Goal: Task Accomplishment & Management: Complete application form

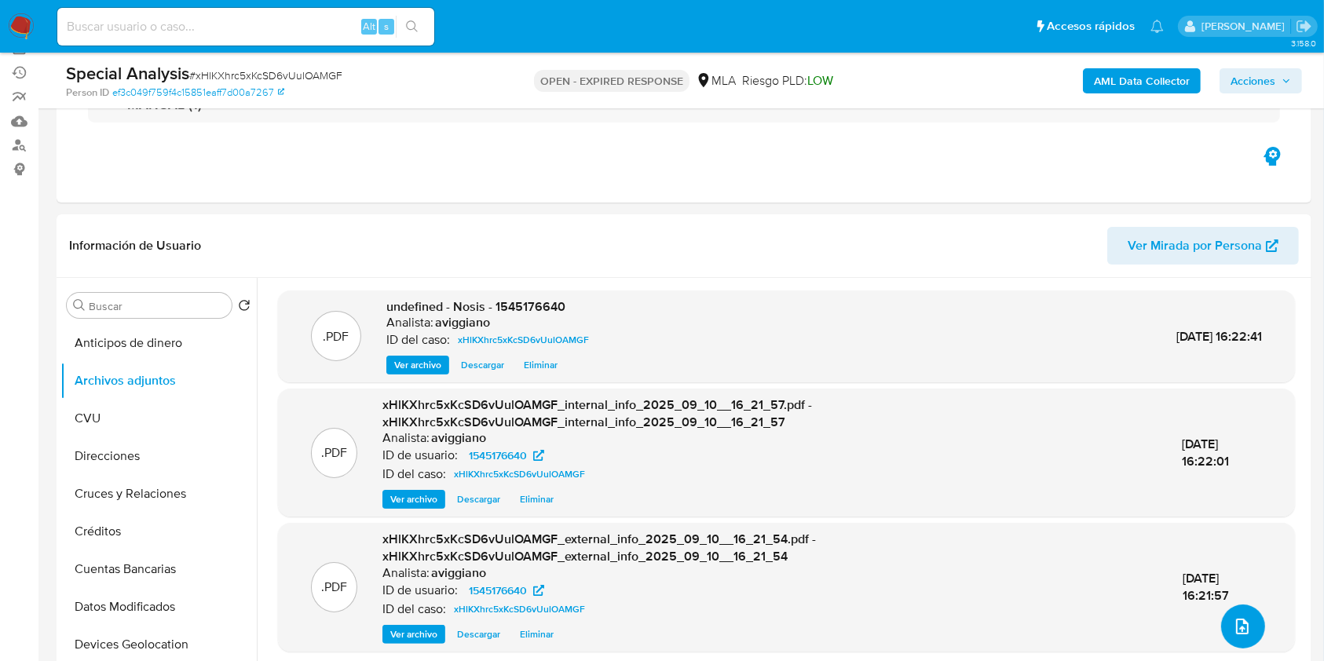
scroll to position [138, 0]
click at [1221, 627] on button "upload-file" at bounding box center [1243, 627] width 44 height 44
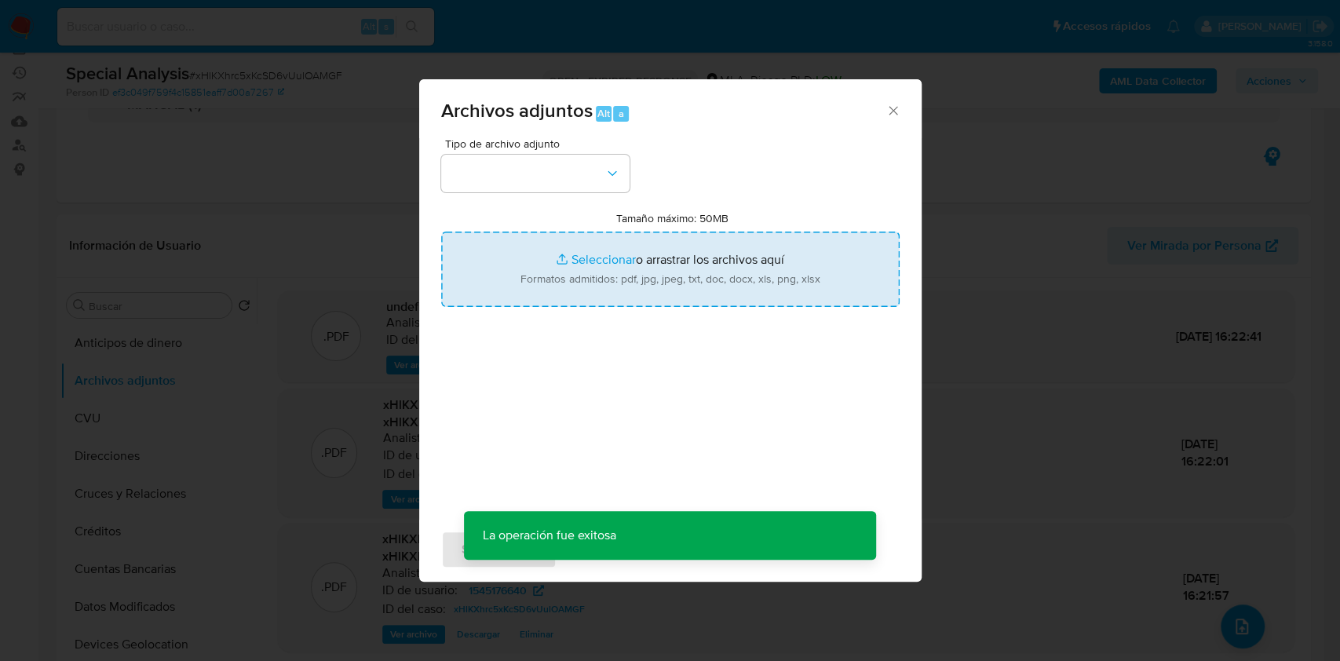
click at [763, 260] on input "Tamaño máximo: 50MB Seleccionar archivos" at bounding box center [670, 269] width 459 height 75
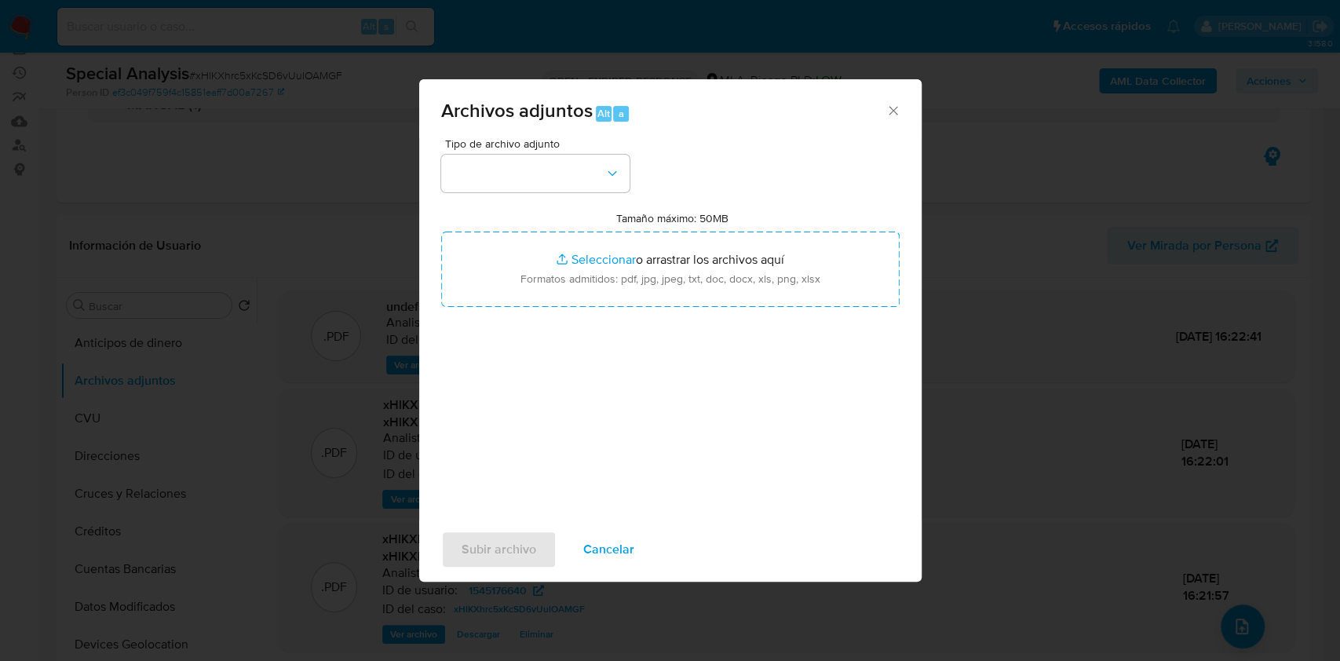
click at [616, 543] on span "Cancelar" at bounding box center [608, 549] width 51 height 35
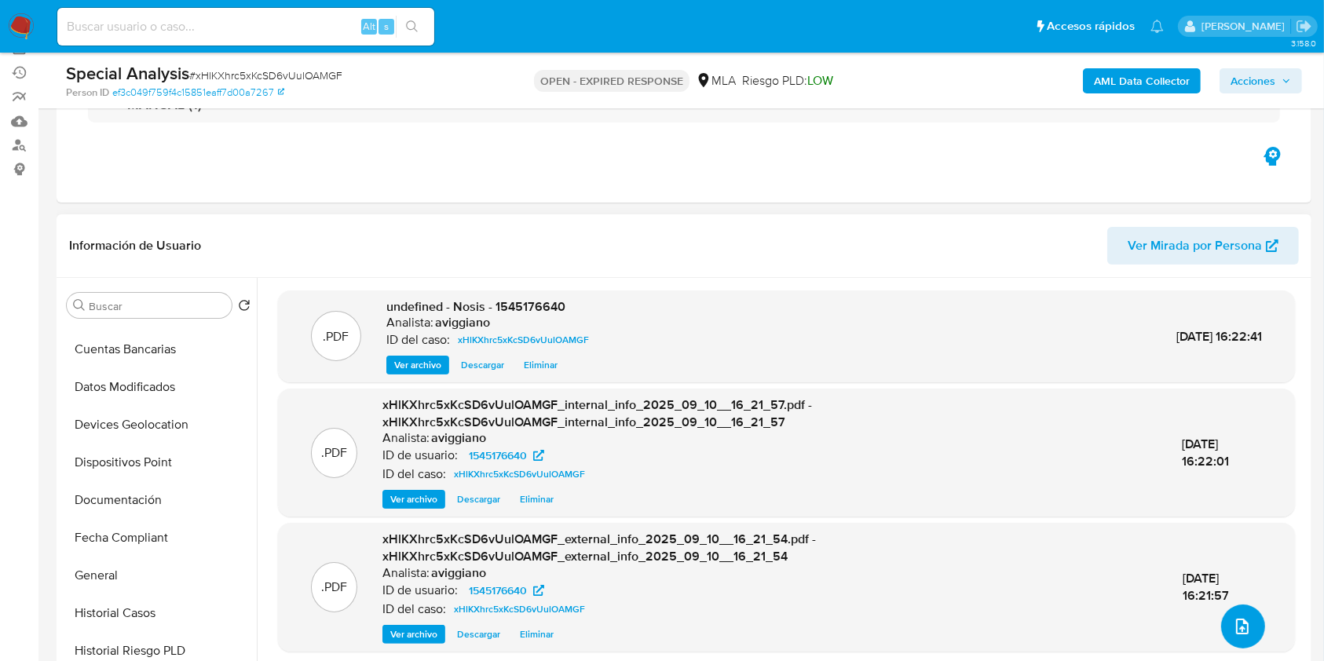
scroll to position [231, 0]
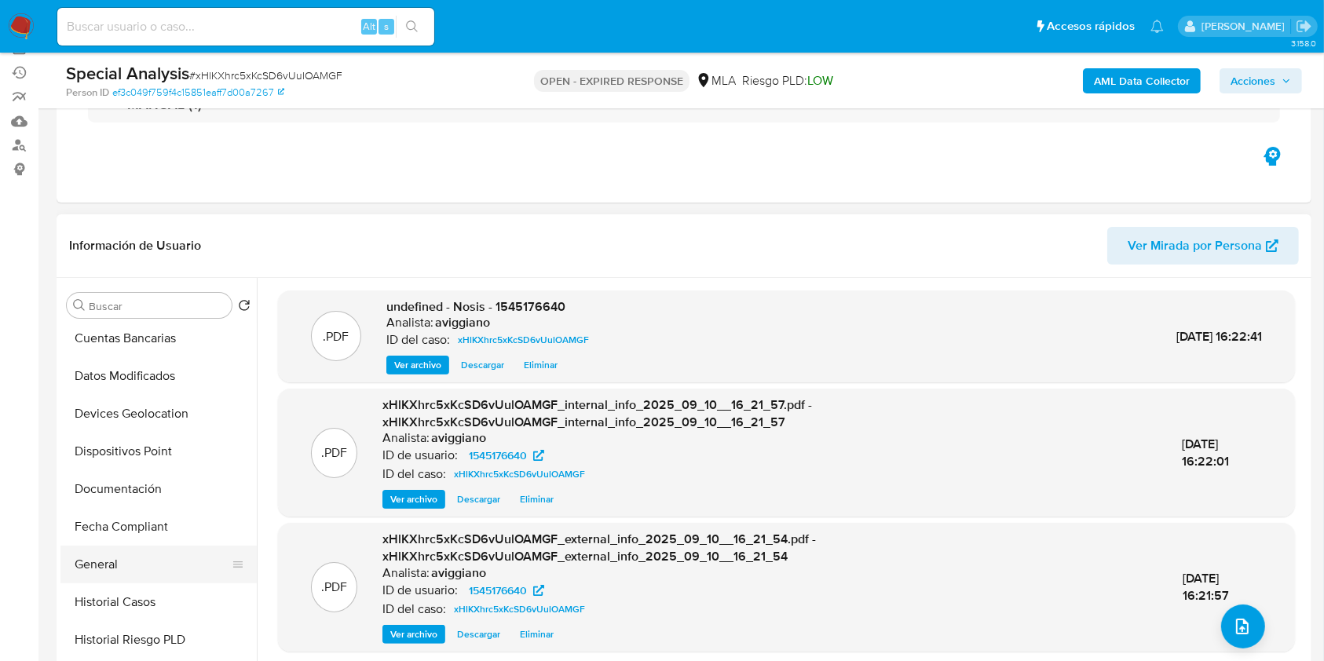
click at [180, 572] on button "General" at bounding box center [152, 565] width 184 height 38
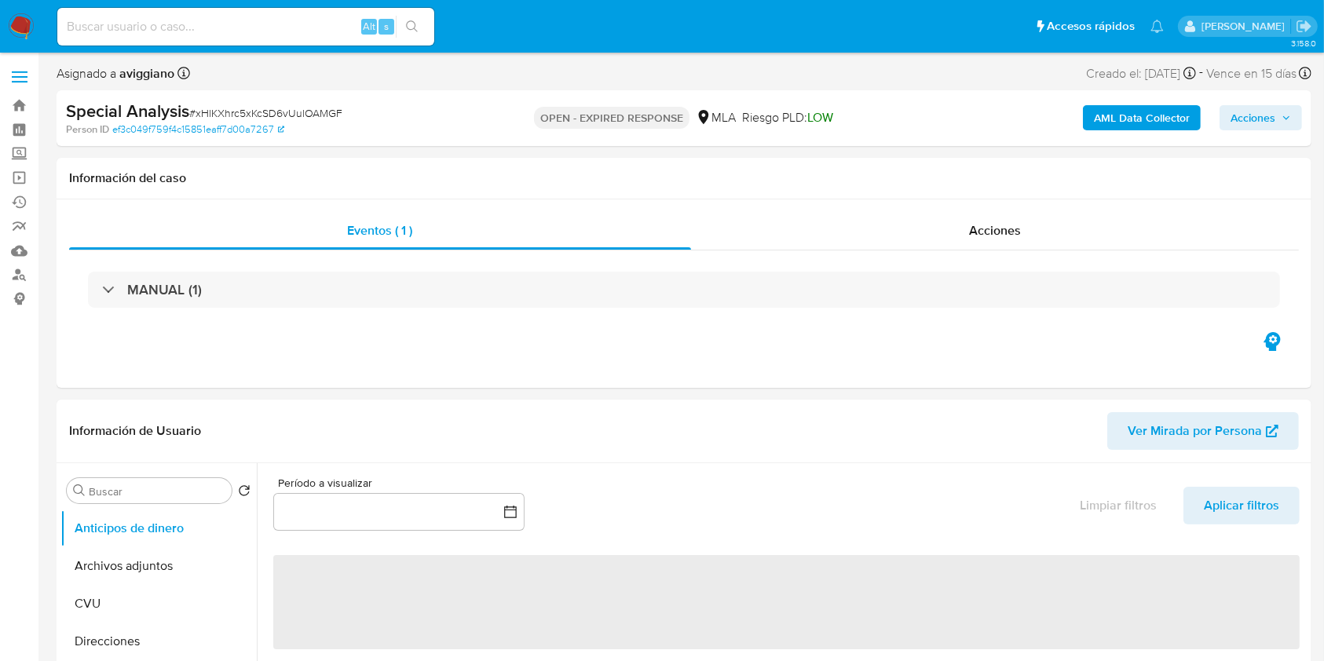
select select "10"
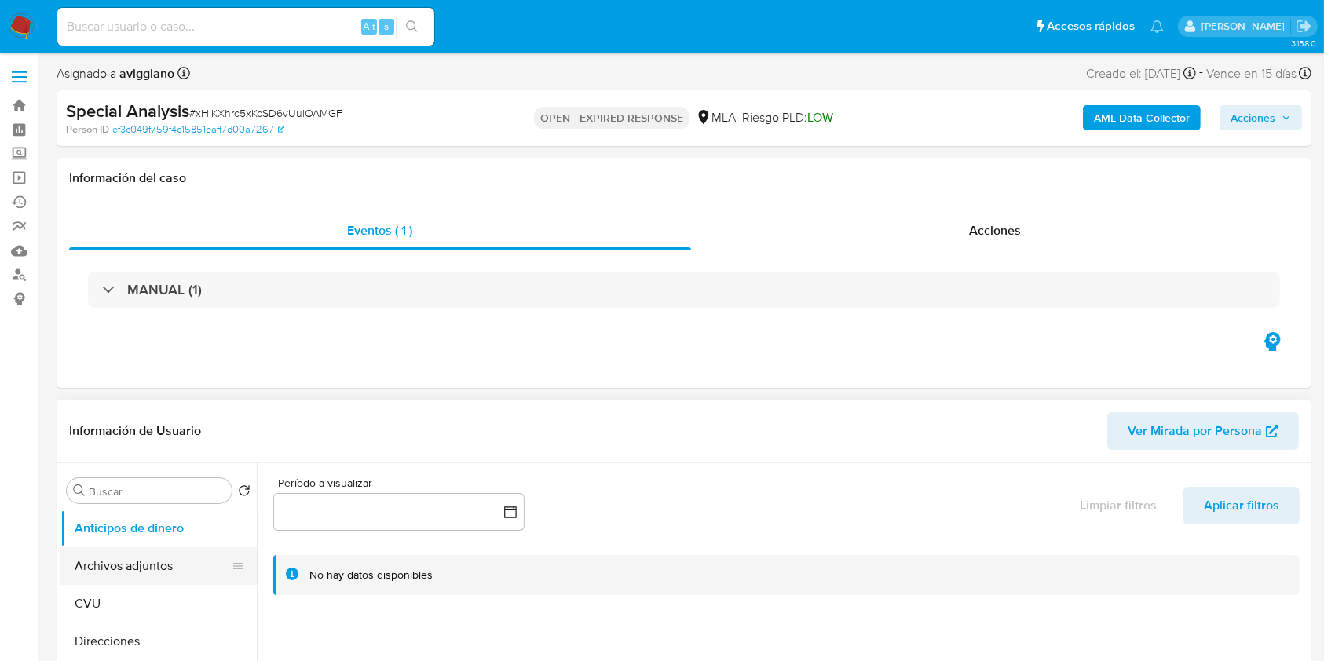
click at [167, 580] on button "Archivos adjuntos" at bounding box center [152, 566] width 184 height 38
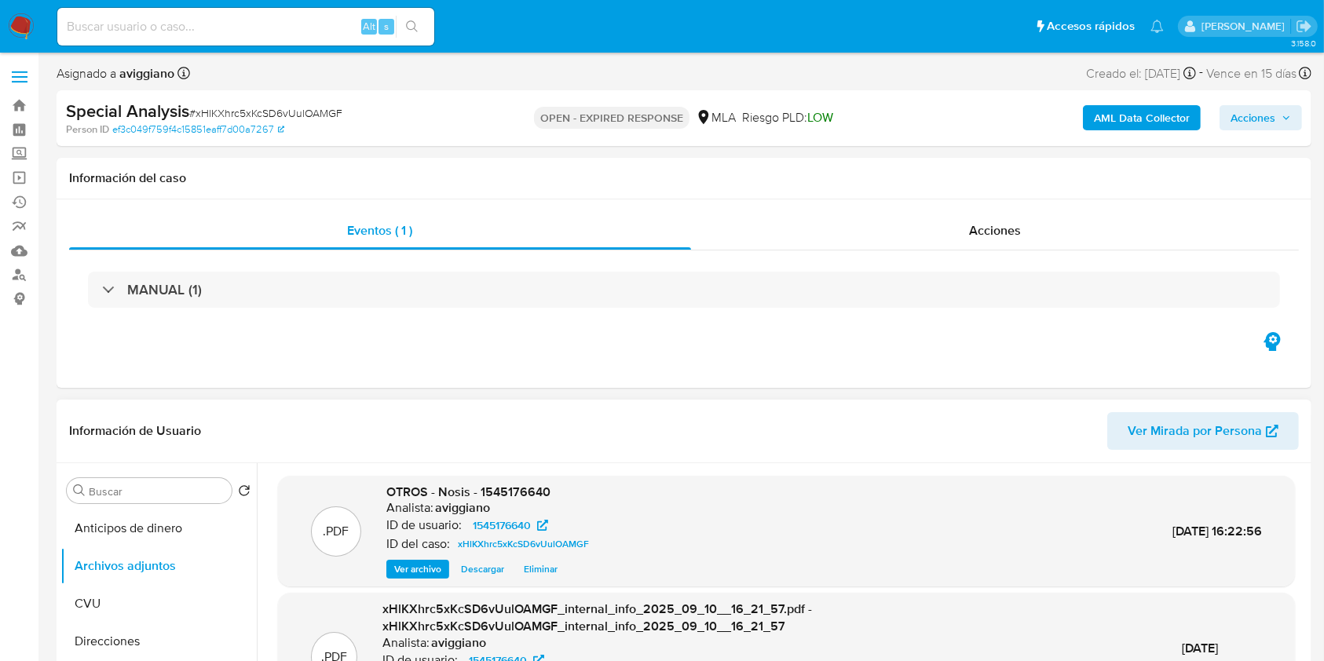
click at [534, 496] on span "OTROS - Nosis - 1545176640" at bounding box center [468, 492] width 164 height 18
copy span "1545176640"
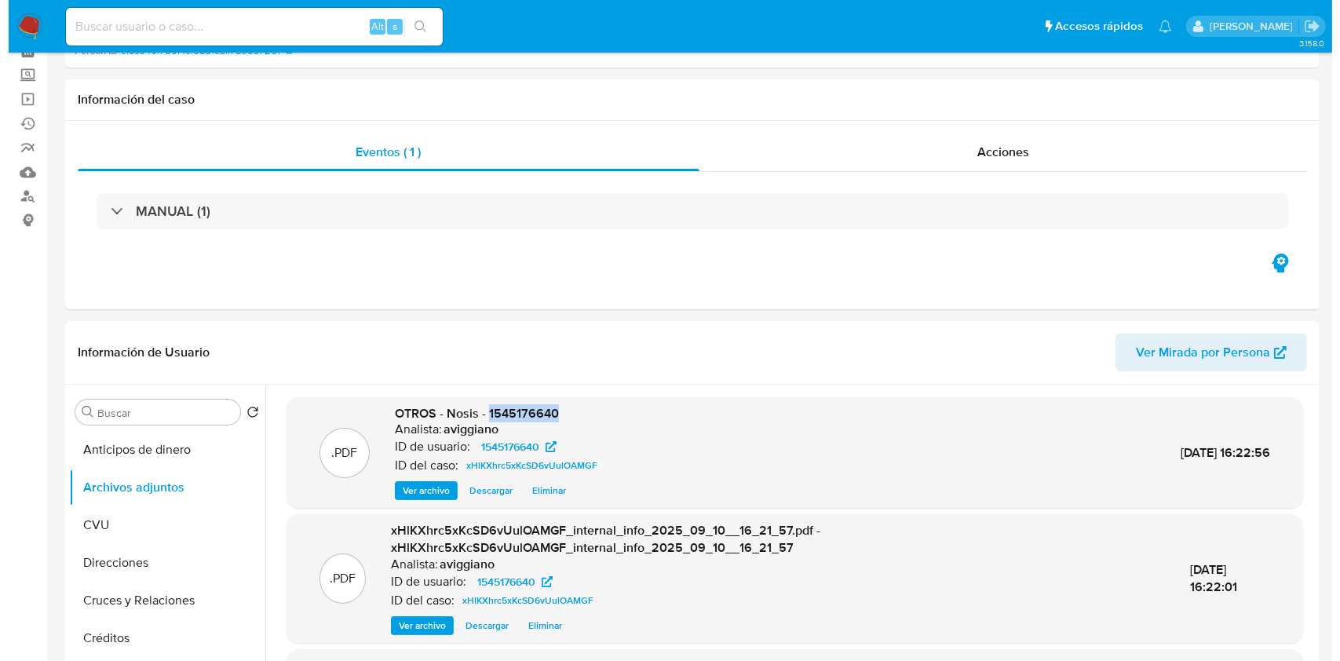
scroll to position [236, 0]
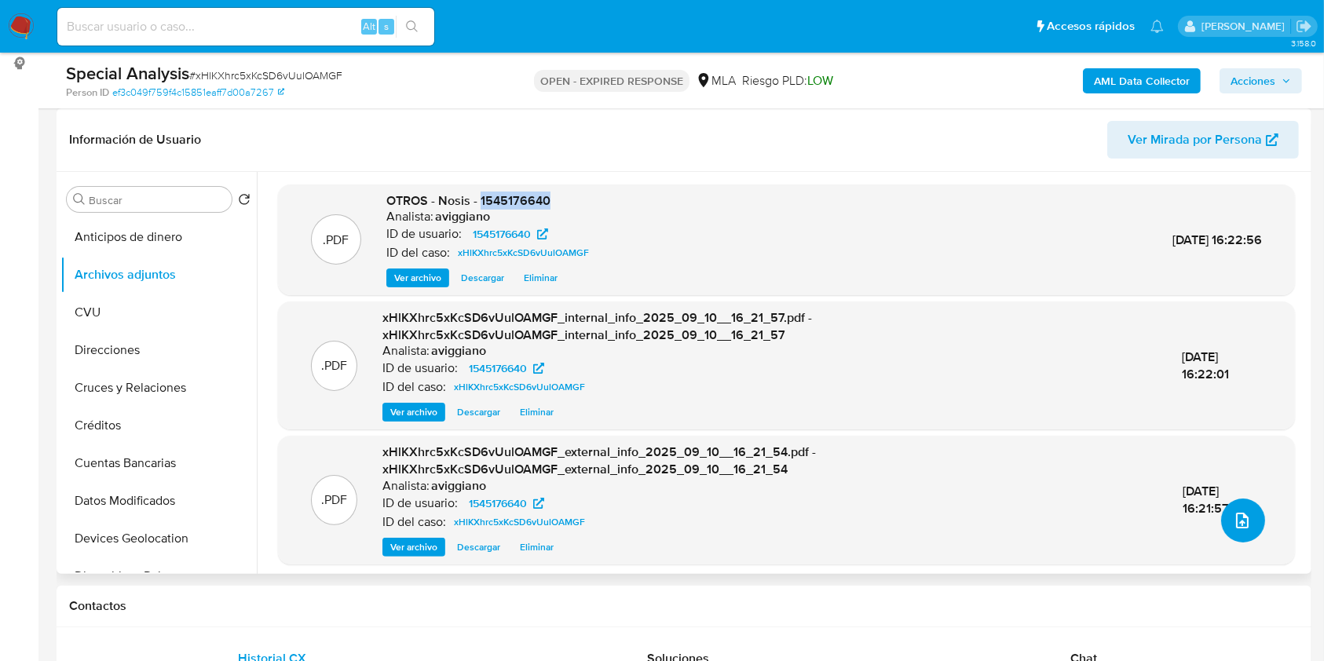
click at [1227, 506] on button "upload-file" at bounding box center [1243, 521] width 44 height 44
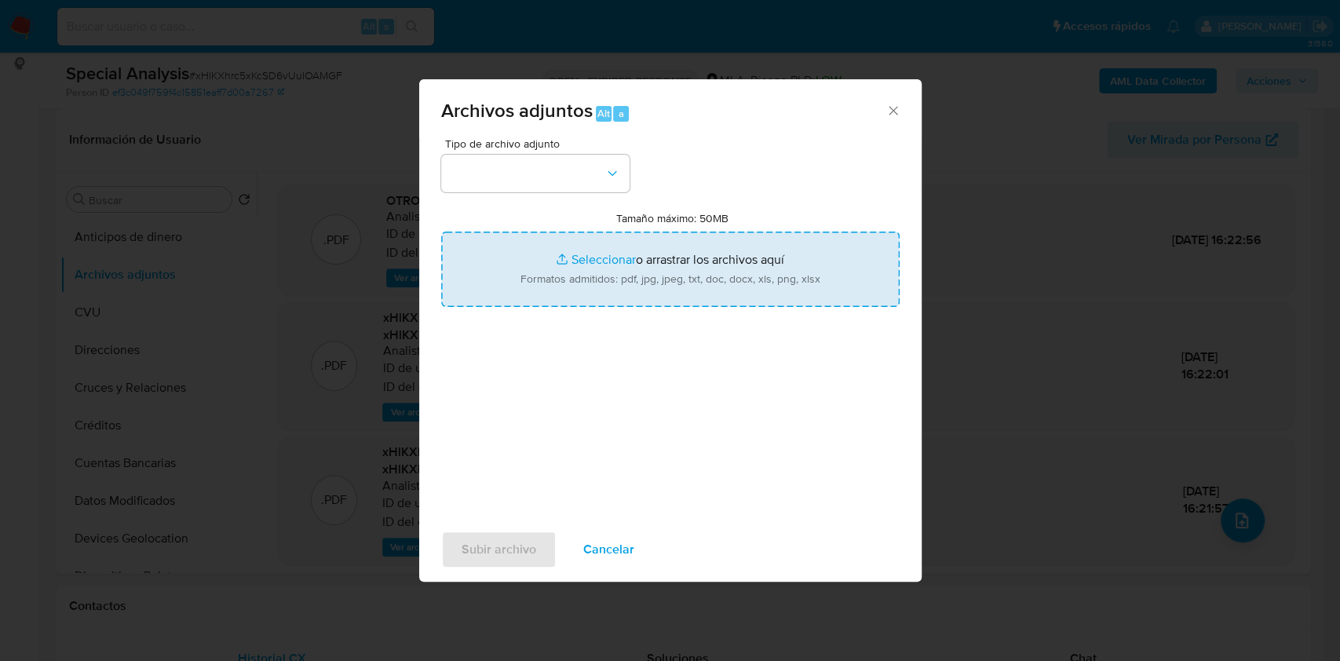
click at [671, 276] on input "Tamaño máximo: 50MB Seleccionar archivos" at bounding box center [670, 269] width 459 height 75
type input "C:\fakepath\Movimientos-Aladdin-v10_1 - 1545176640 -.xlsx"
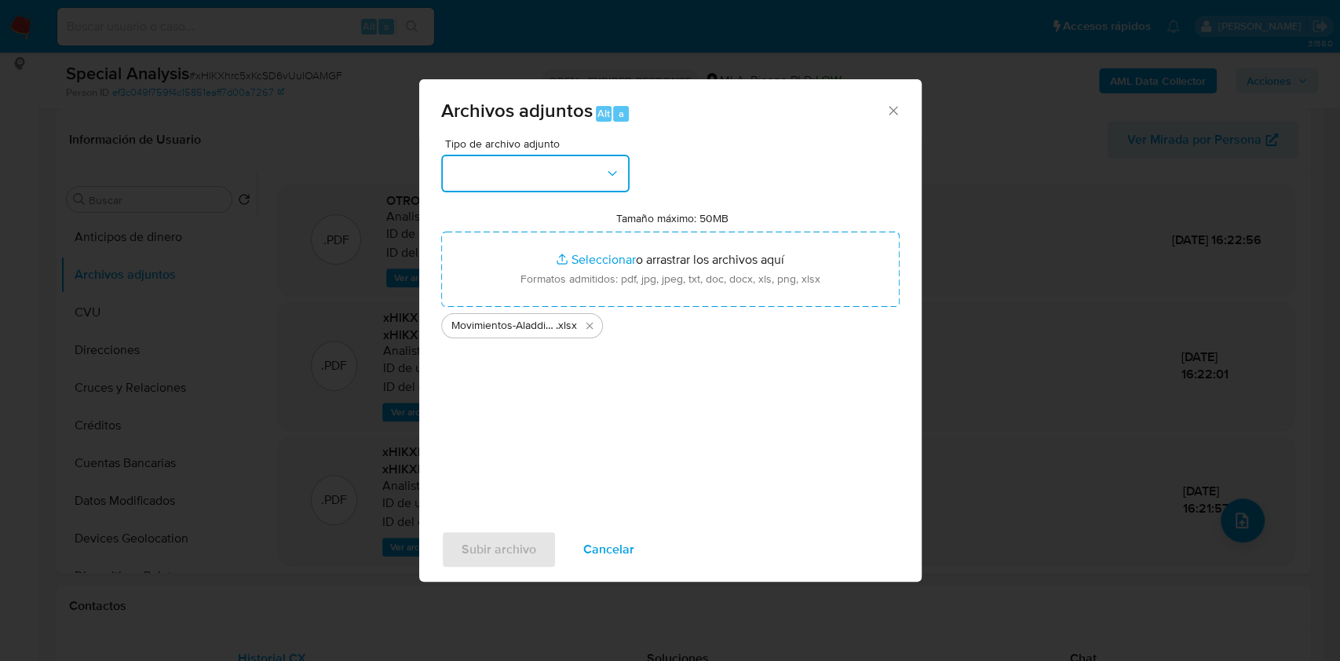
click at [602, 163] on button "button" at bounding box center [535, 174] width 188 height 38
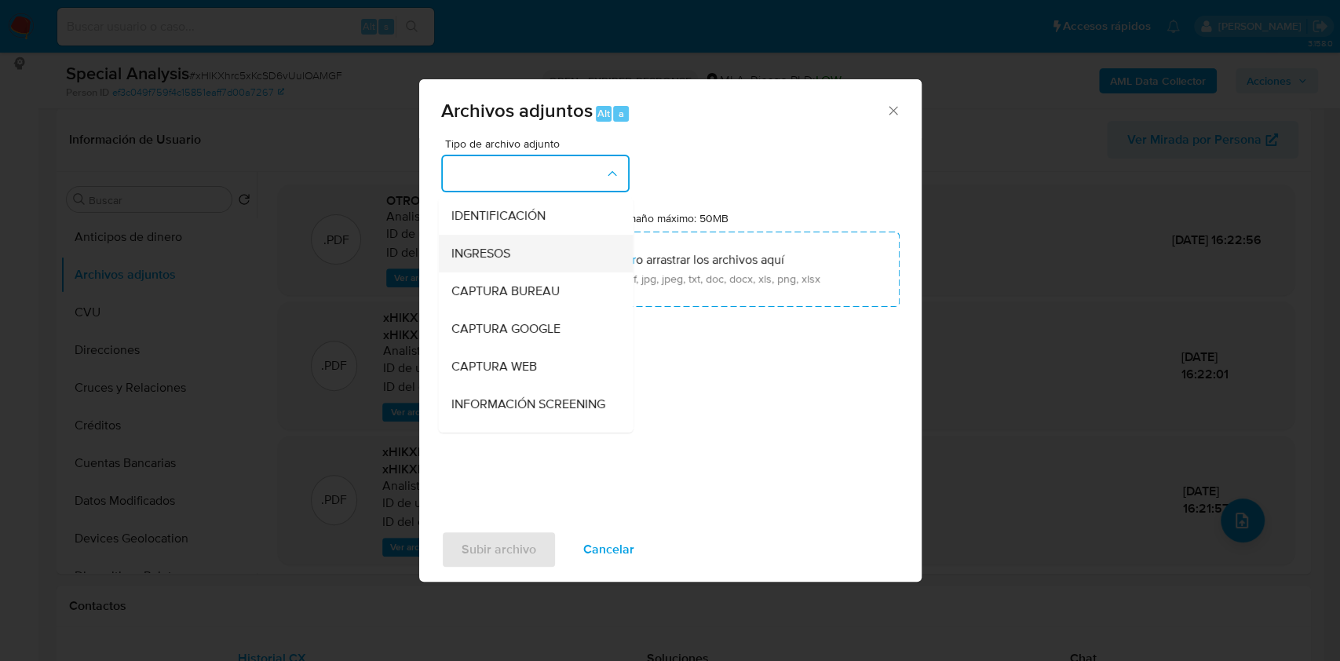
drag, startPoint x: 617, startPoint y: 252, endPoint x: 605, endPoint y: 269, distance: 20.7
click at [605, 269] on li "INGRESOS" at bounding box center [535, 254] width 195 height 38
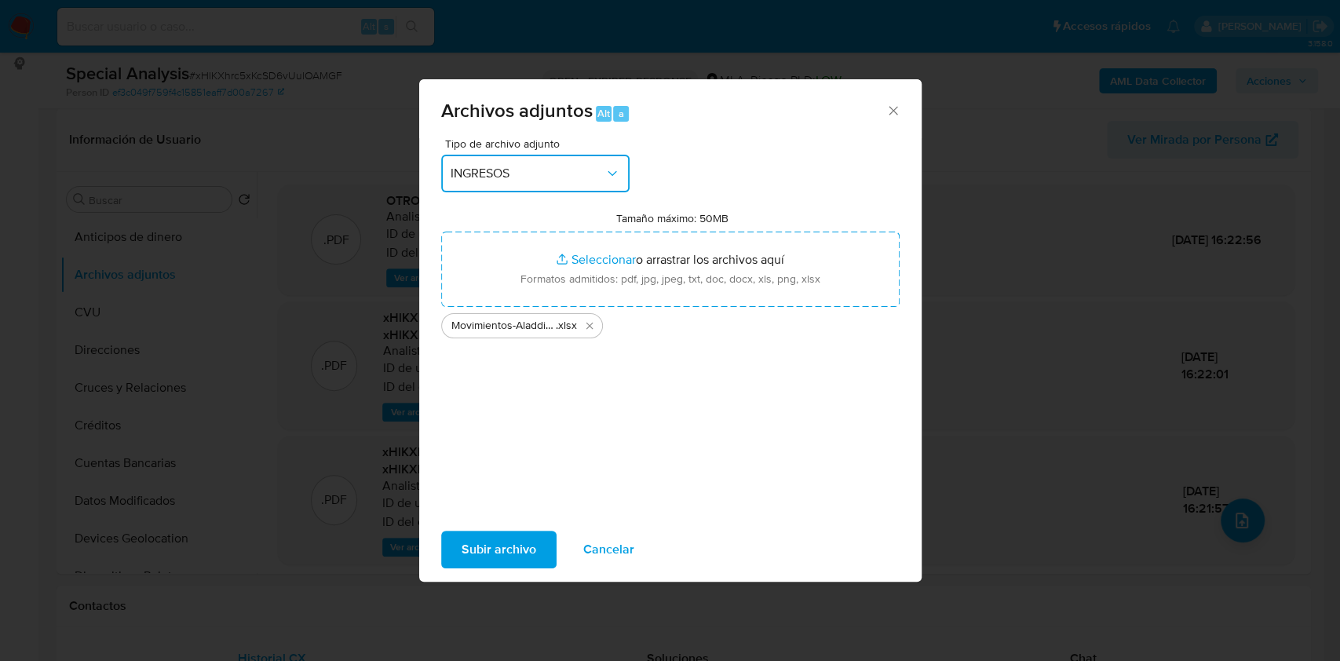
click at [608, 187] on button "INGRESOS" at bounding box center [535, 174] width 188 height 38
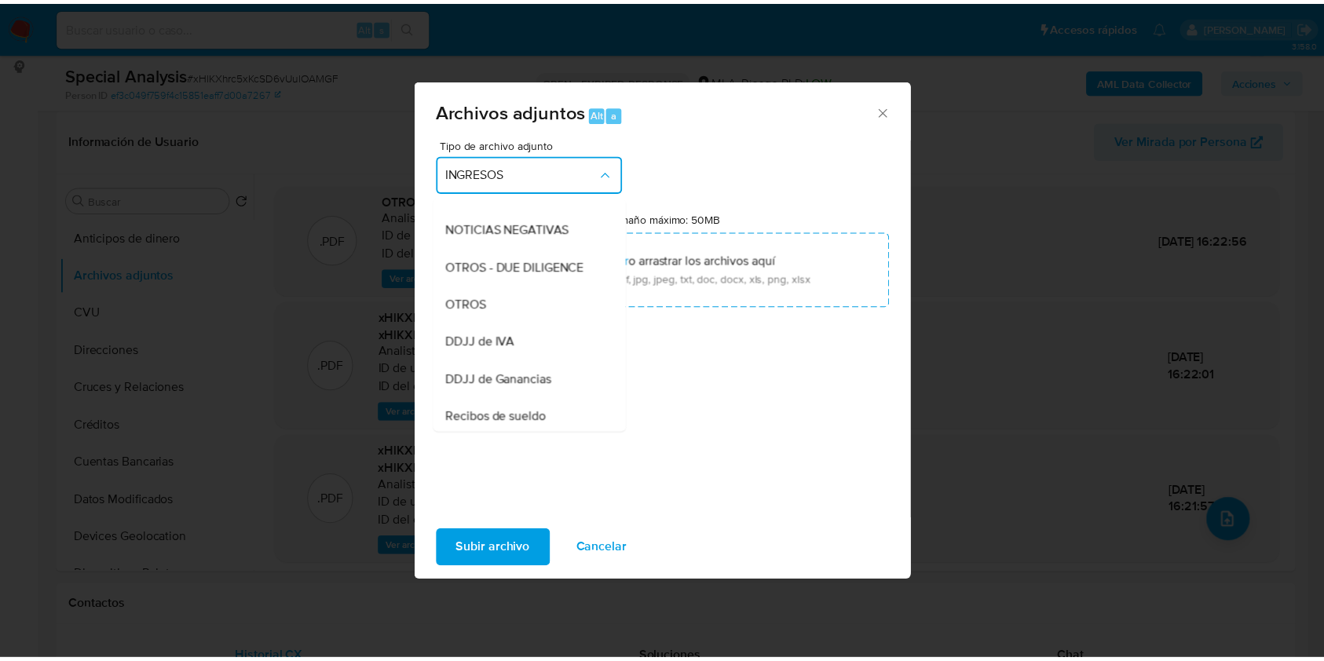
scroll to position [209, 0]
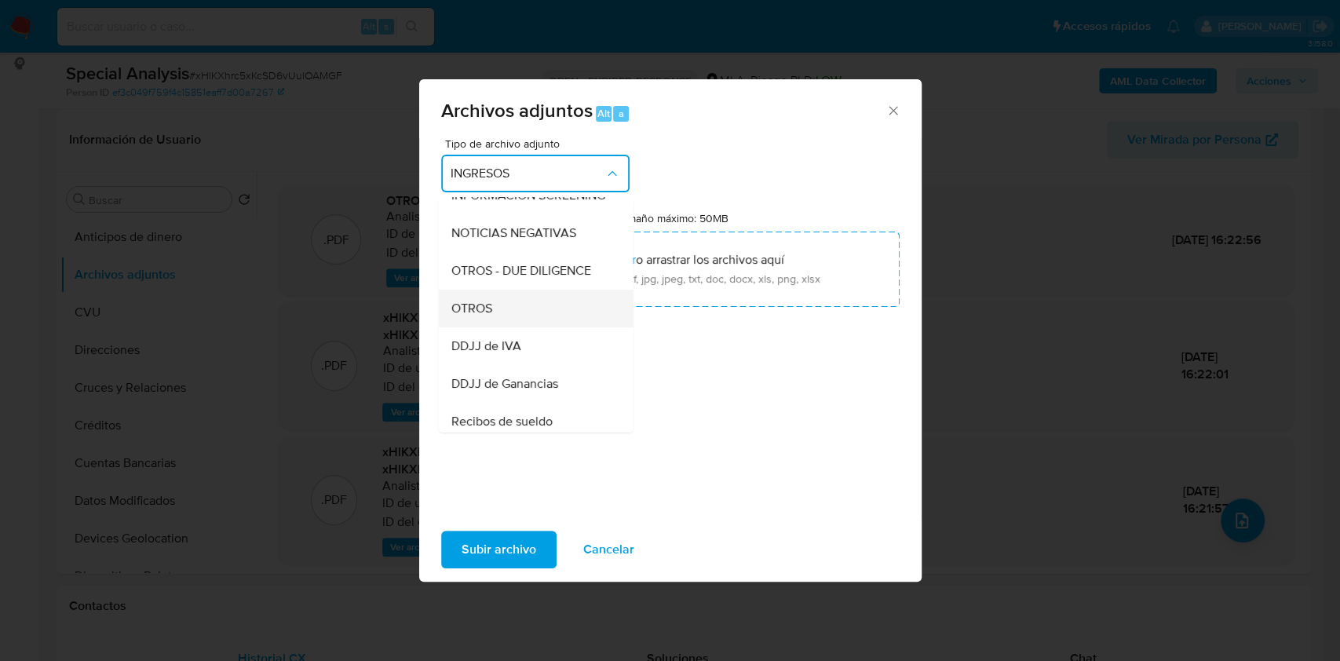
click at [514, 317] on div "OTROS" at bounding box center [531, 309] width 160 height 38
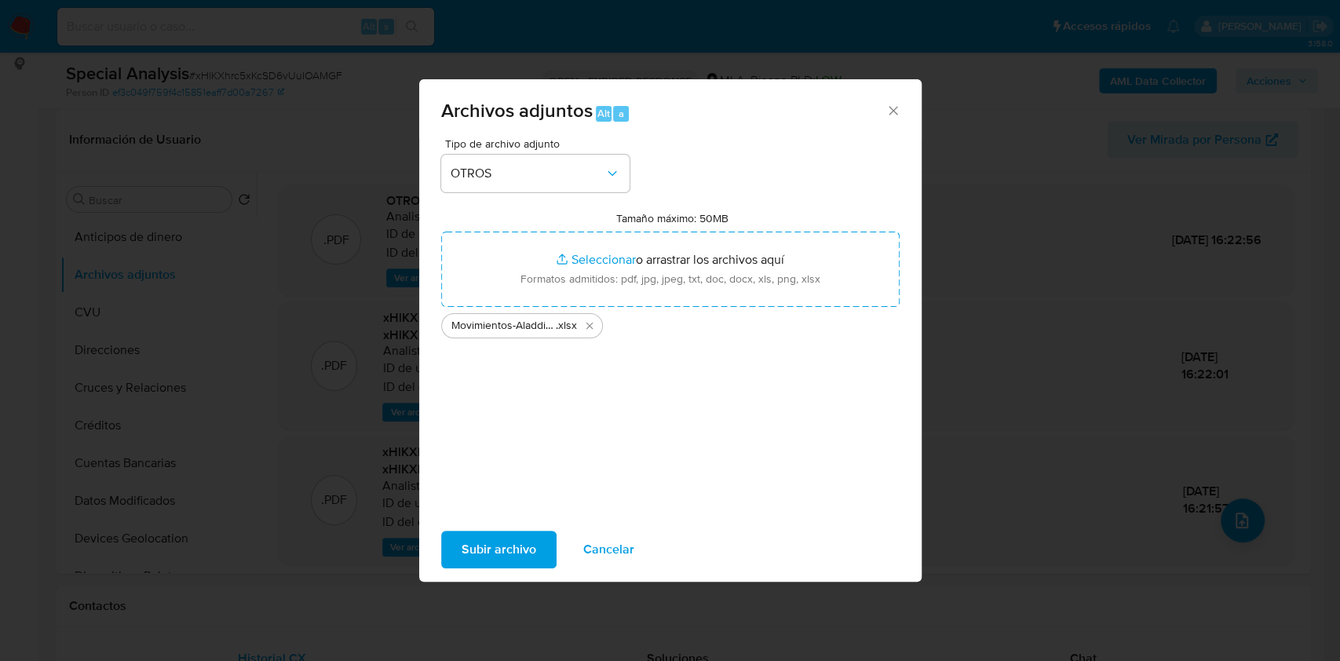
click at [464, 535] on span "Subir archivo" at bounding box center [499, 549] width 75 height 35
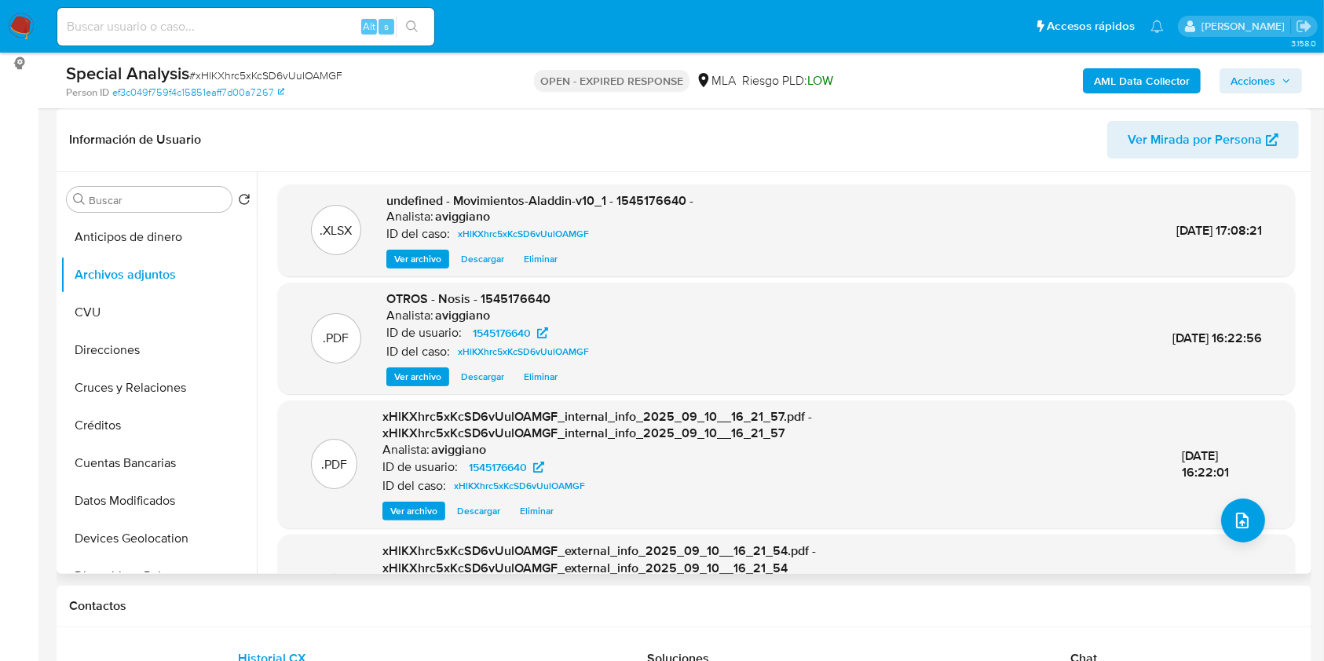
click at [645, 193] on span "undefined - Movimientos-Aladdin-v10_1 - 1545176640 -" at bounding box center [539, 201] width 307 height 18
copy span "1545176640"
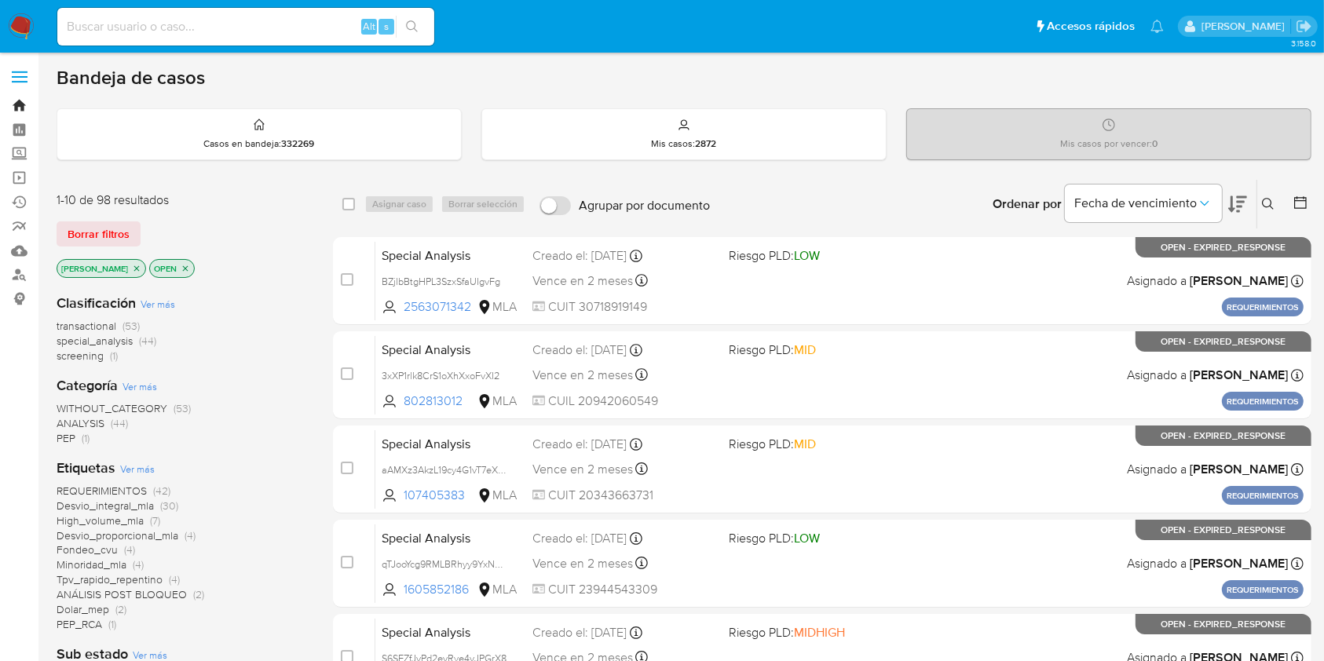
drag, startPoint x: 0, startPoint y: 0, endPoint x: 13, endPoint y: 99, distance: 99.7
click at [13, 99] on link "Bandeja" at bounding box center [93, 105] width 187 height 24
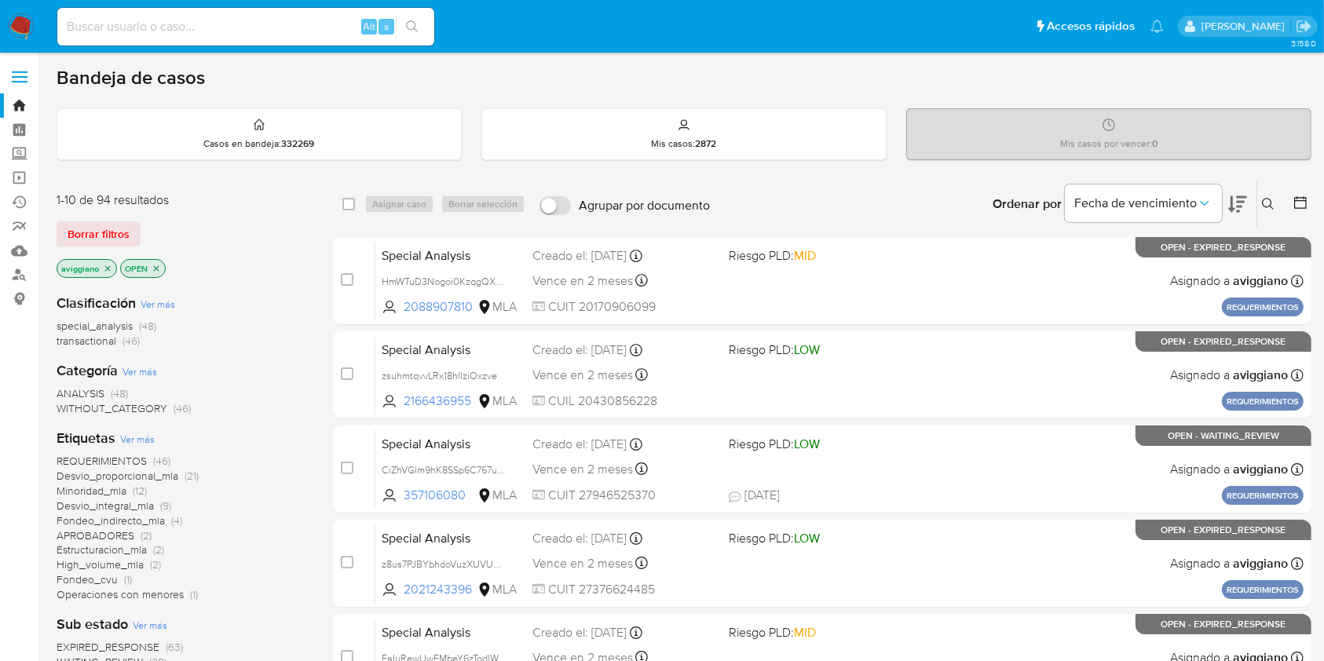
click at [107, 266] on icon "close-filter" at bounding box center [107, 267] width 5 height 5
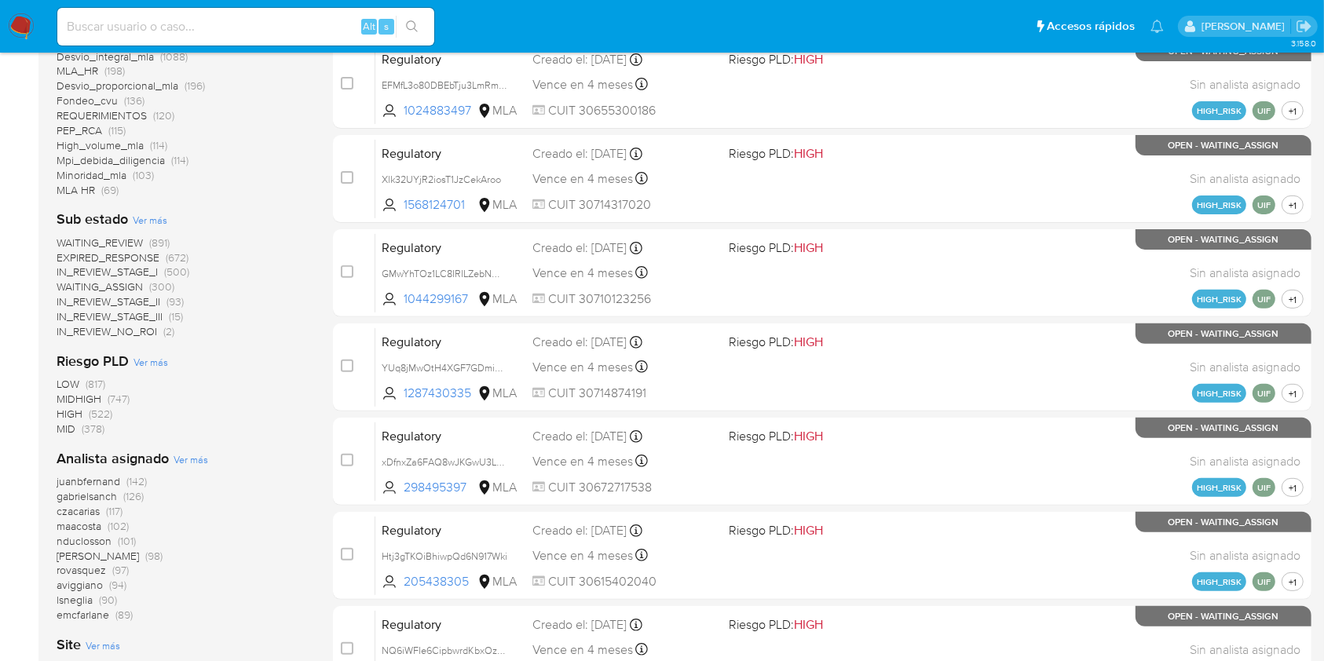
scroll to position [481, 0]
